Goal: Transaction & Acquisition: Purchase product/service

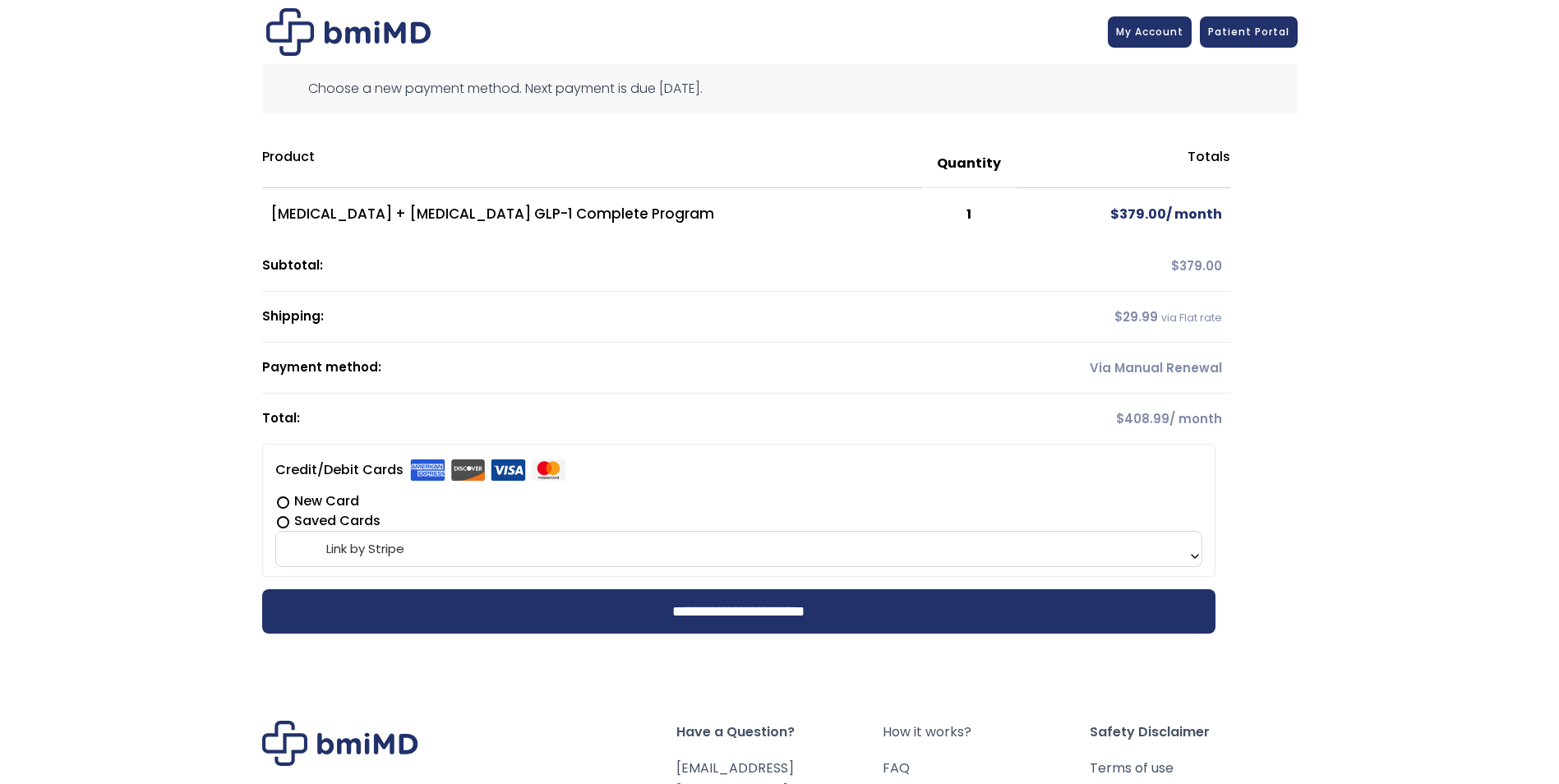
click at [280, 497] on label "New Card" at bounding box center [739, 501] width 927 height 20
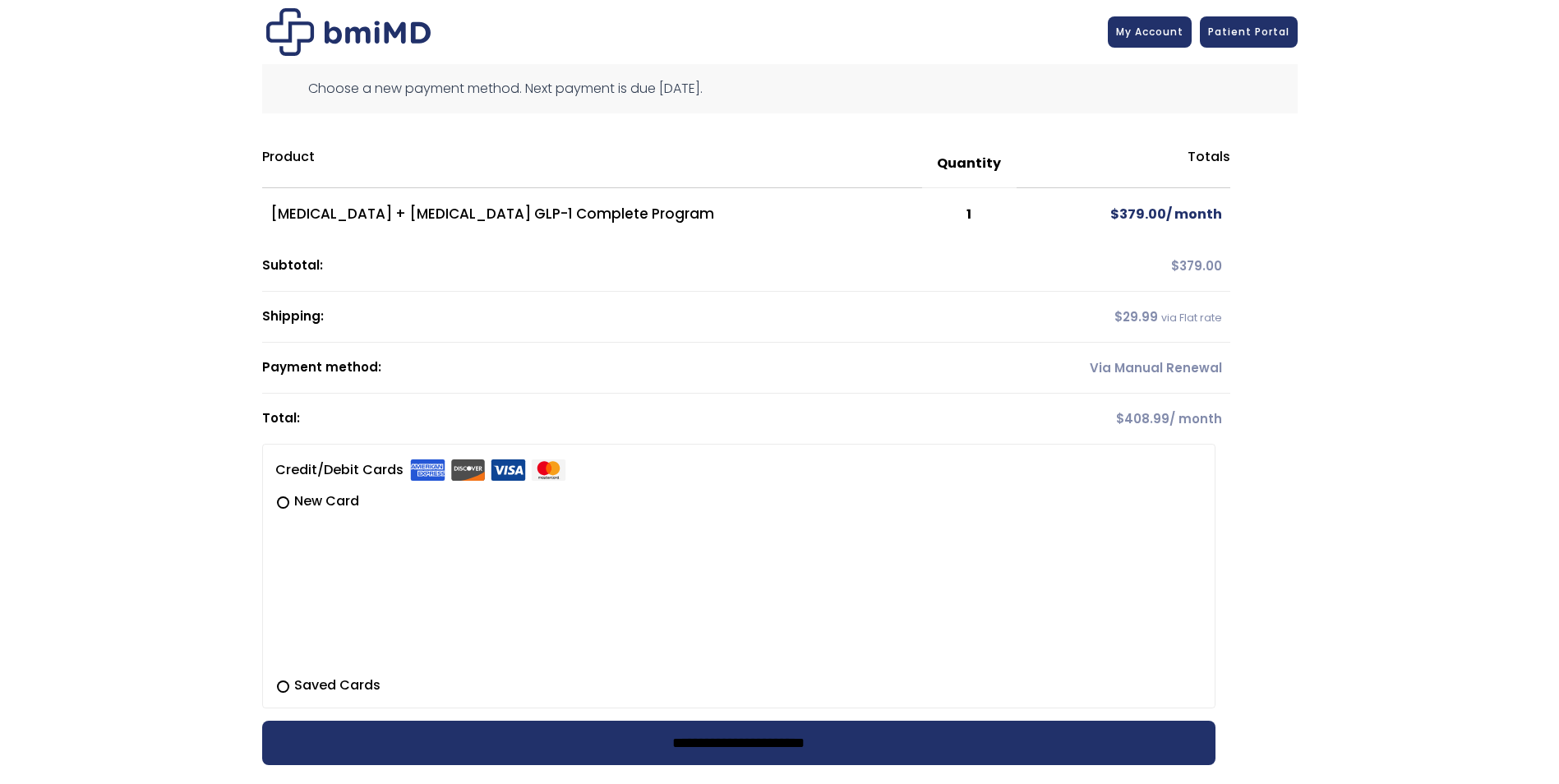
click at [757, 743] on input "**********" at bounding box center [738, 742] width 953 height 44
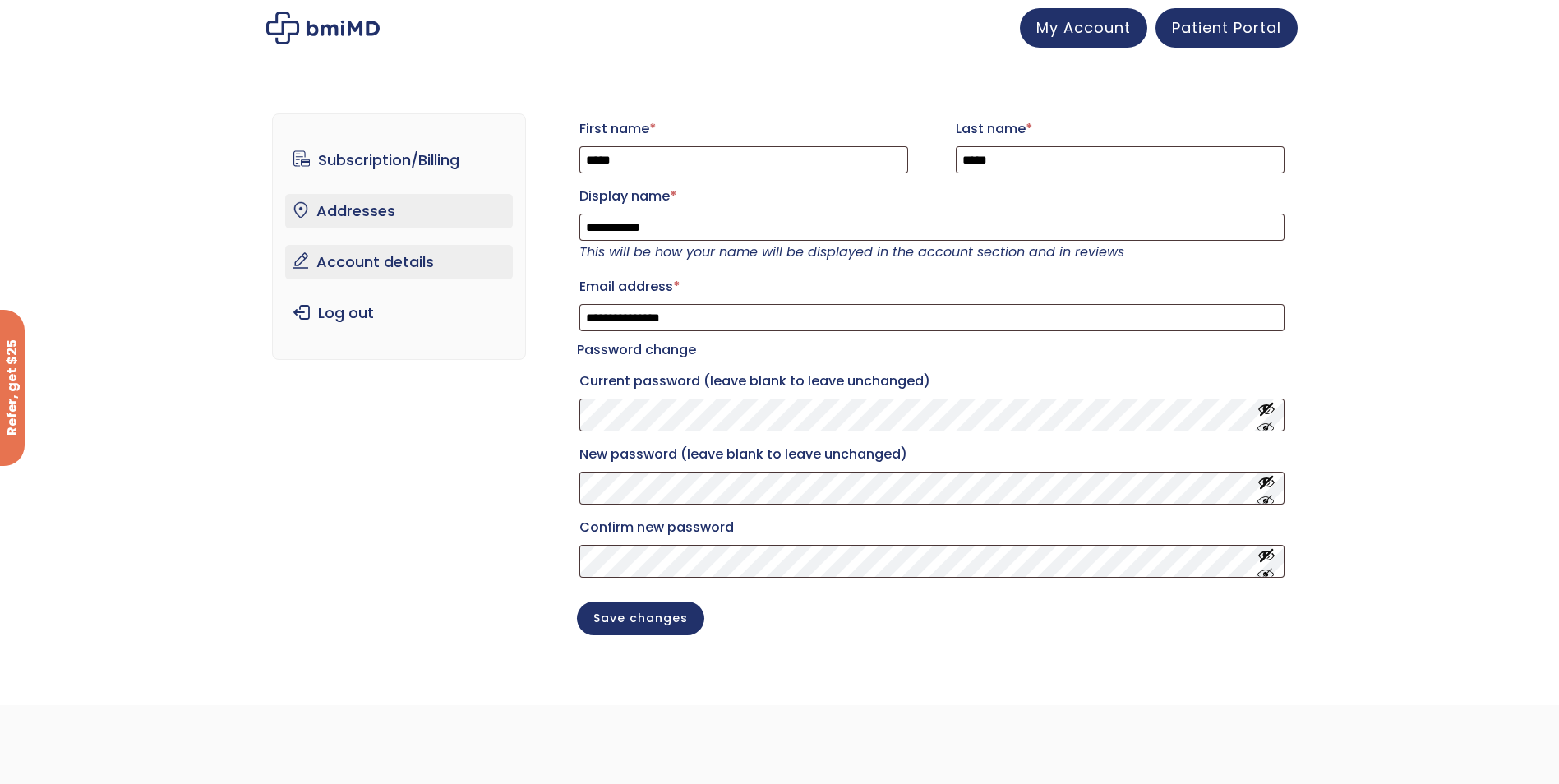
click at [386, 222] on link "Addresses" at bounding box center [399, 211] width 228 height 35
